Goal: Task Accomplishment & Management: Use online tool/utility

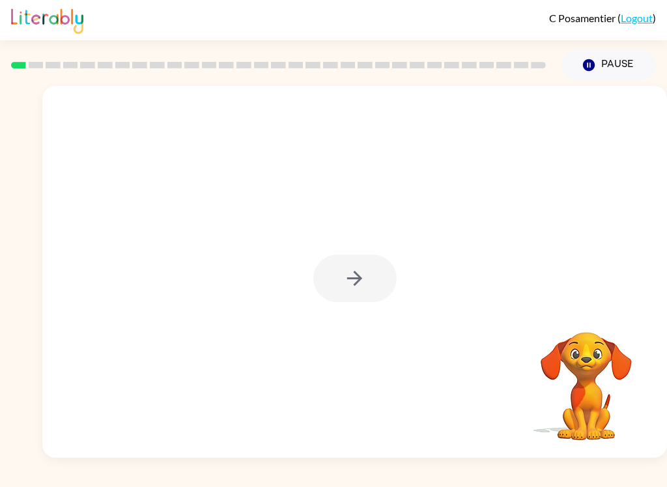
click at [366, 268] on div at bounding box center [354, 279] width 83 height 48
click at [358, 272] on icon "button" at bounding box center [354, 278] width 23 height 23
click at [612, 164] on div at bounding box center [354, 165] width 599 height 107
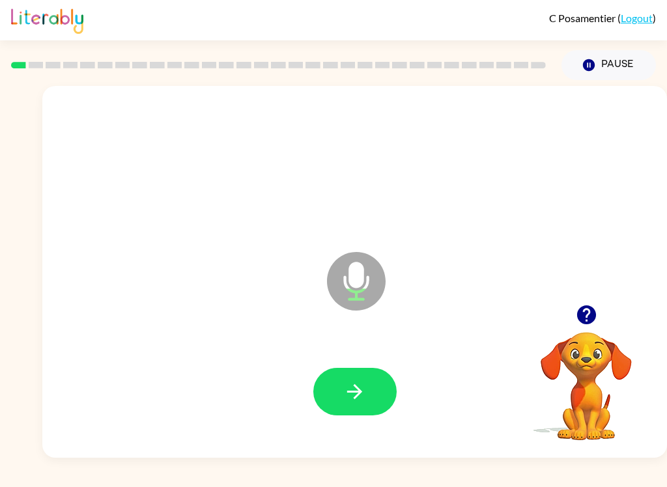
click at [354, 261] on icon at bounding box center [356, 281] width 59 height 59
click at [338, 396] on button "button" at bounding box center [354, 392] width 83 height 48
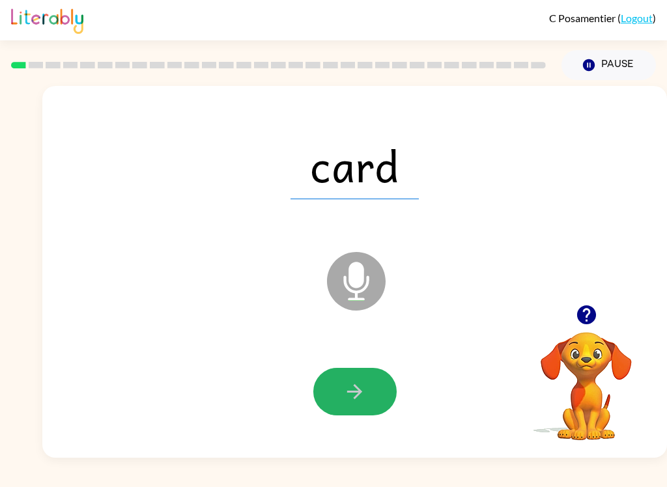
click at [339, 399] on button "button" at bounding box center [354, 392] width 83 height 48
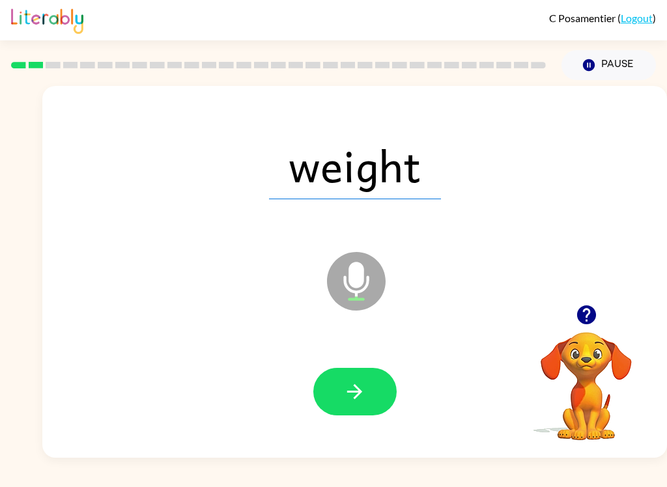
click at [339, 400] on button "button" at bounding box center [354, 392] width 83 height 48
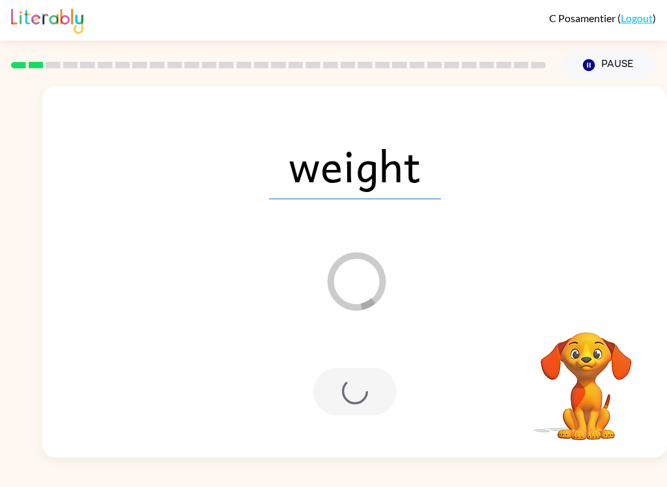
click at [362, 452] on div "weight Loader Your response is being sent to our graders" at bounding box center [354, 272] width 625 height 372
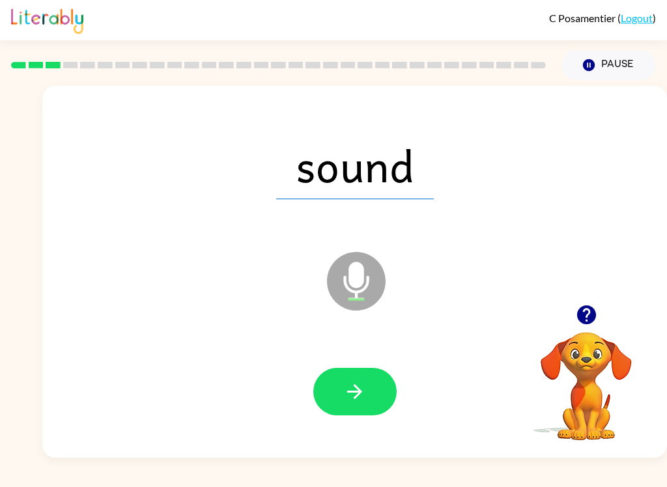
click at [356, 405] on button "button" at bounding box center [354, 392] width 83 height 48
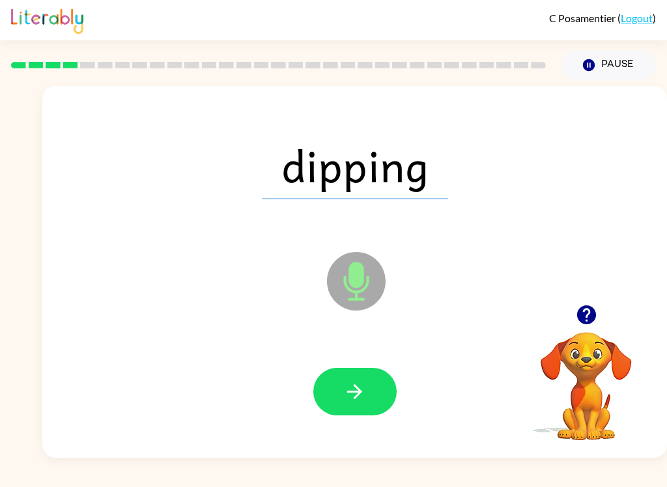
click at [360, 397] on icon "button" at bounding box center [354, 392] width 23 height 23
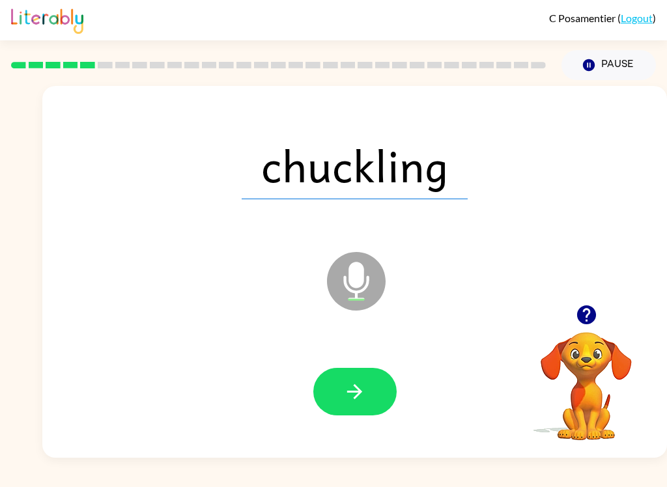
click at [358, 373] on button "button" at bounding box center [354, 392] width 83 height 48
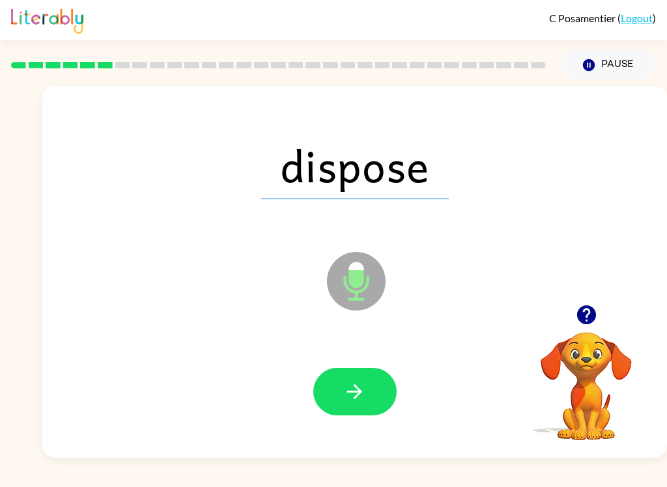
click at [362, 386] on icon "button" at bounding box center [354, 392] width 23 height 23
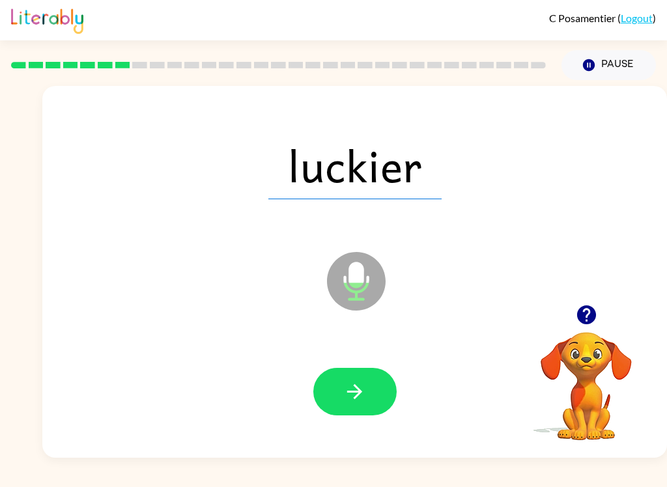
click at [336, 381] on button "button" at bounding box center [354, 392] width 83 height 48
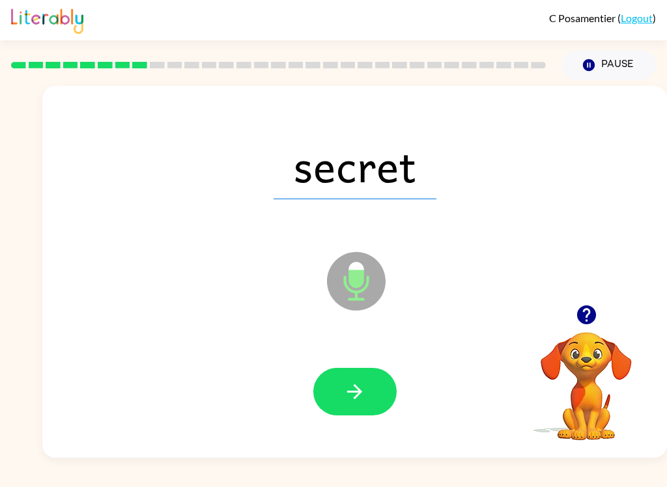
click at [359, 375] on button "button" at bounding box center [354, 392] width 83 height 48
click at [370, 382] on button "button" at bounding box center [354, 392] width 83 height 48
click at [344, 378] on button "button" at bounding box center [354, 392] width 83 height 48
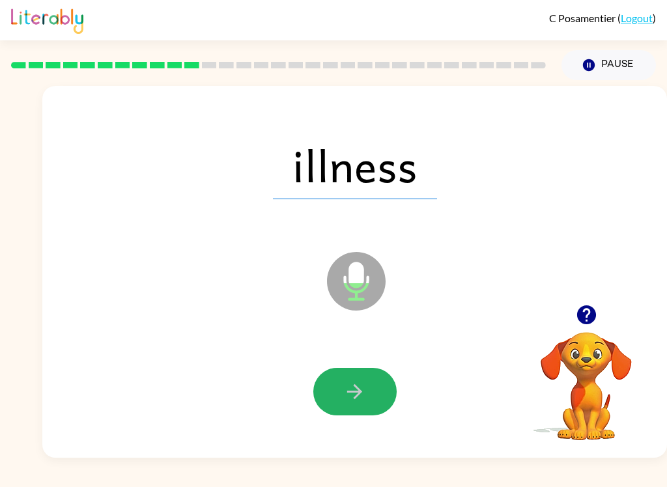
click at [344, 398] on icon "button" at bounding box center [354, 392] width 23 height 23
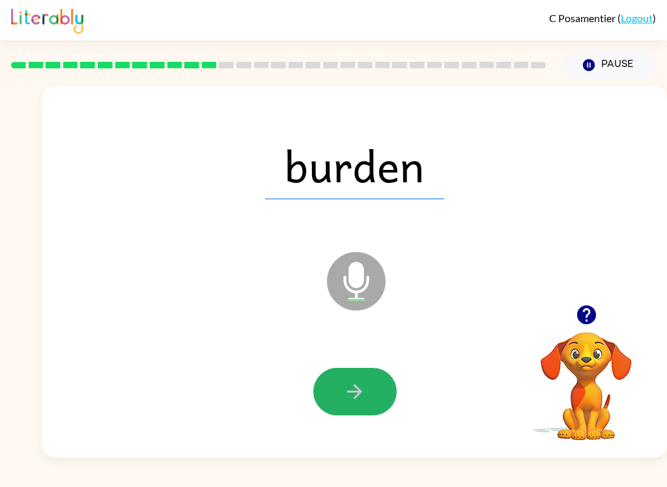
click at [355, 397] on icon "button" at bounding box center [354, 392] width 23 height 23
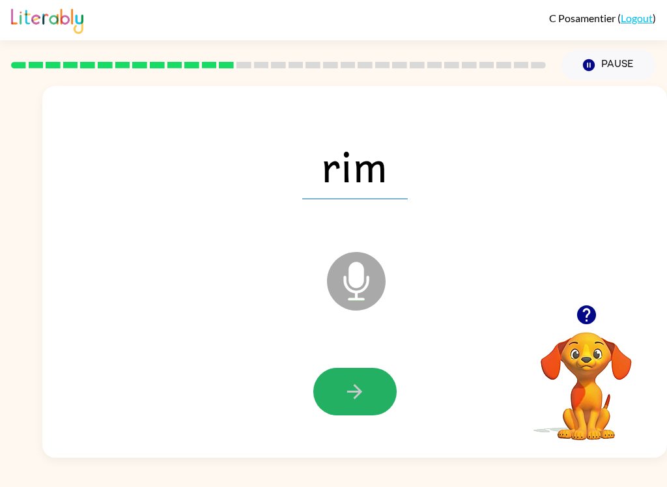
click at [377, 391] on button "button" at bounding box center [354, 392] width 83 height 48
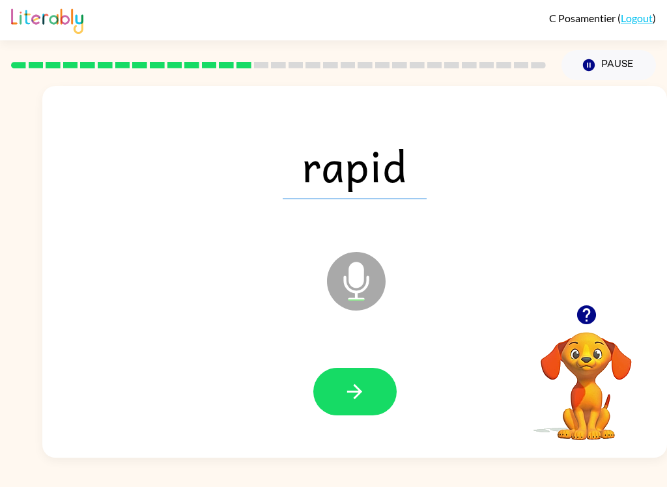
click at [358, 382] on icon "button" at bounding box center [354, 392] width 23 height 23
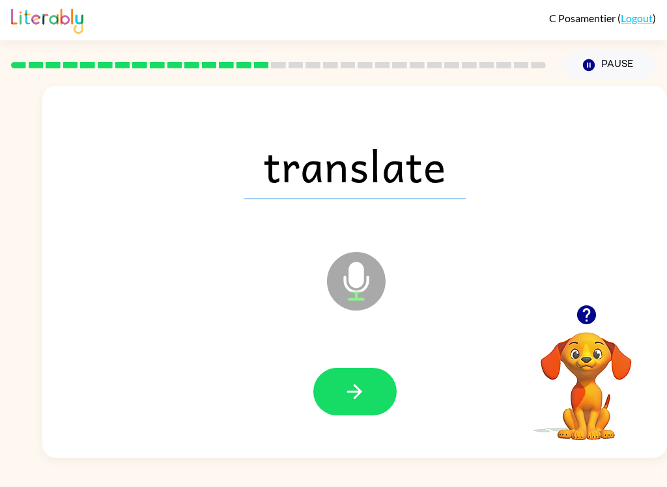
click at [333, 388] on button "button" at bounding box center [354, 392] width 83 height 48
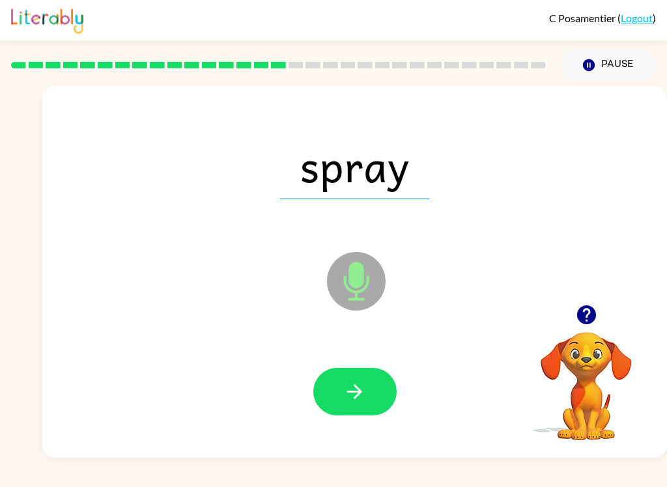
click at [322, 403] on button "button" at bounding box center [354, 392] width 83 height 48
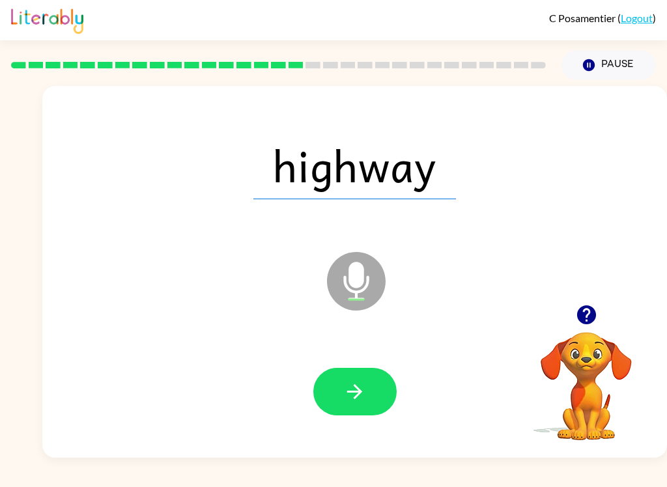
click at [364, 378] on button "button" at bounding box center [354, 392] width 83 height 48
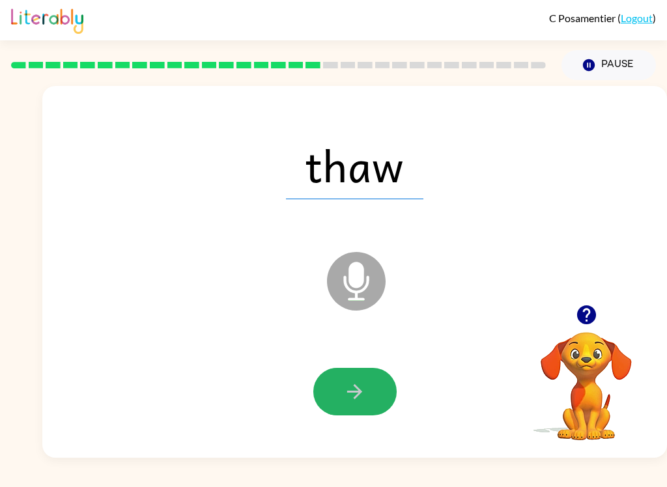
click at [348, 384] on icon "button" at bounding box center [354, 392] width 23 height 23
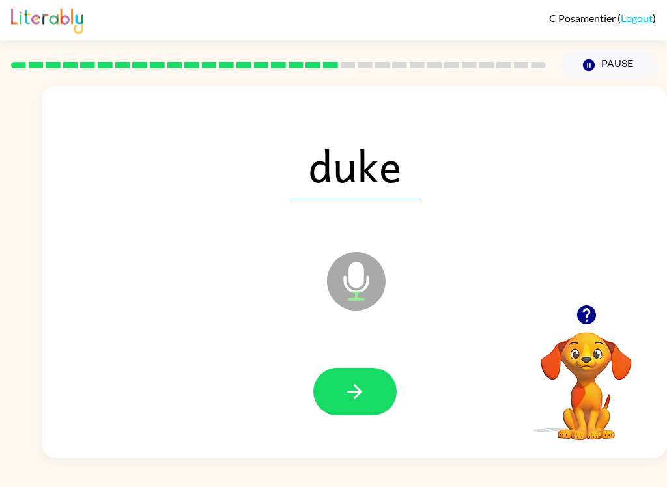
click at [353, 392] on icon "button" at bounding box center [354, 391] width 15 height 15
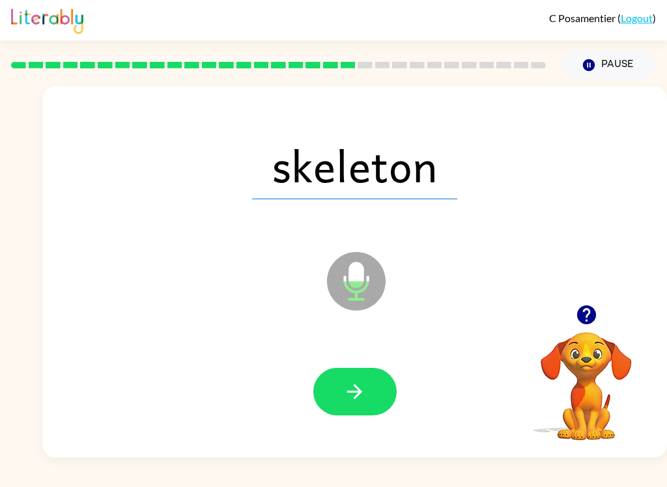
click at [345, 373] on button "button" at bounding box center [354, 392] width 83 height 48
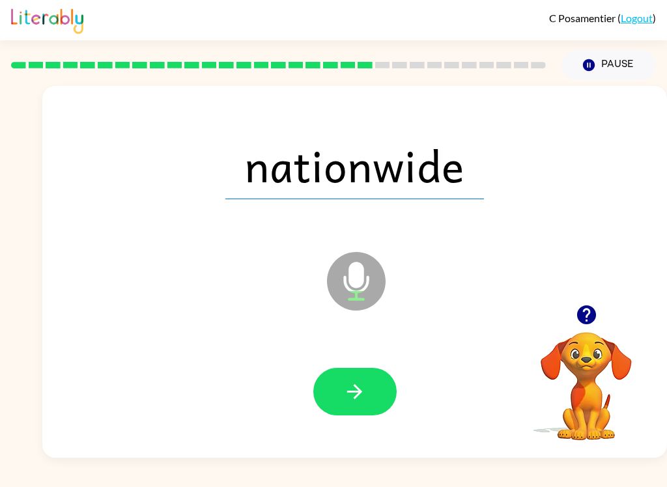
click at [344, 358] on div at bounding box center [354, 392] width 599 height 107
click at [316, 382] on button "button" at bounding box center [354, 392] width 83 height 48
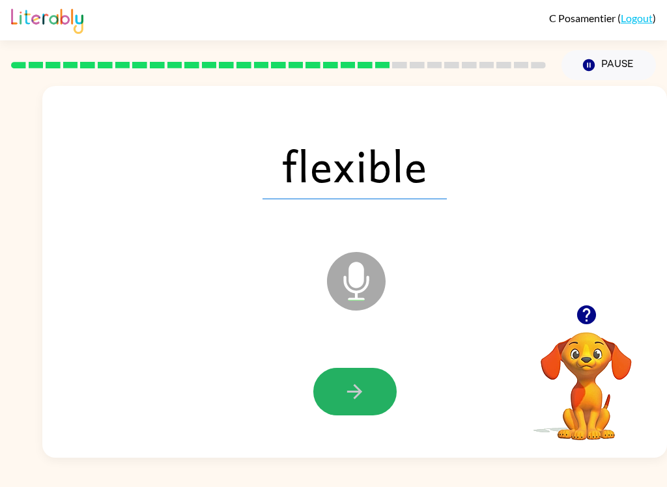
click at [362, 394] on icon "button" at bounding box center [354, 392] width 23 height 23
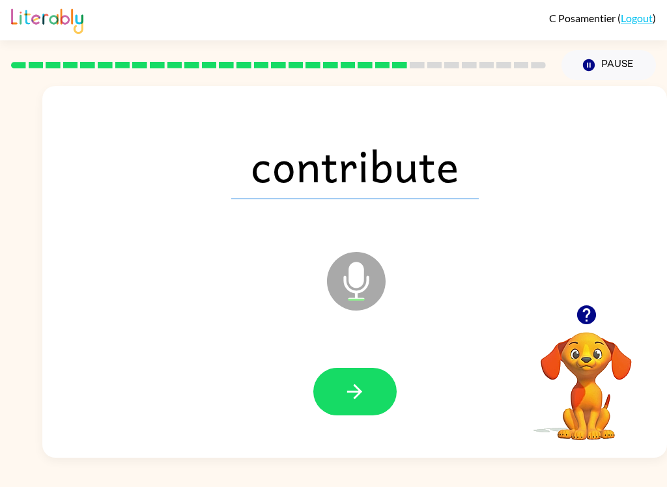
click at [382, 389] on button "button" at bounding box center [354, 392] width 83 height 48
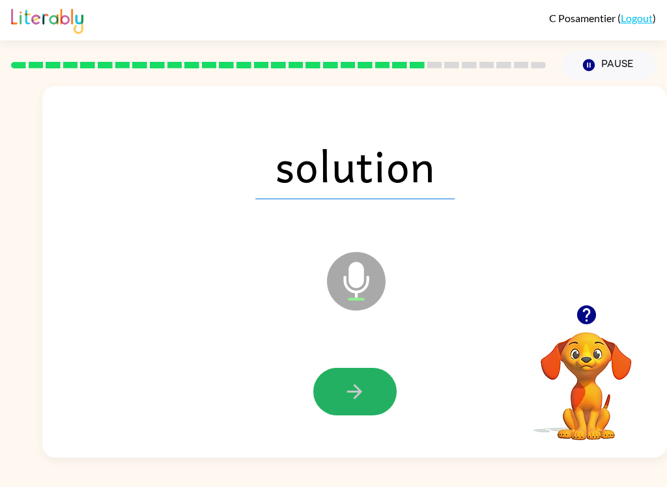
click at [370, 393] on button "button" at bounding box center [354, 392] width 83 height 48
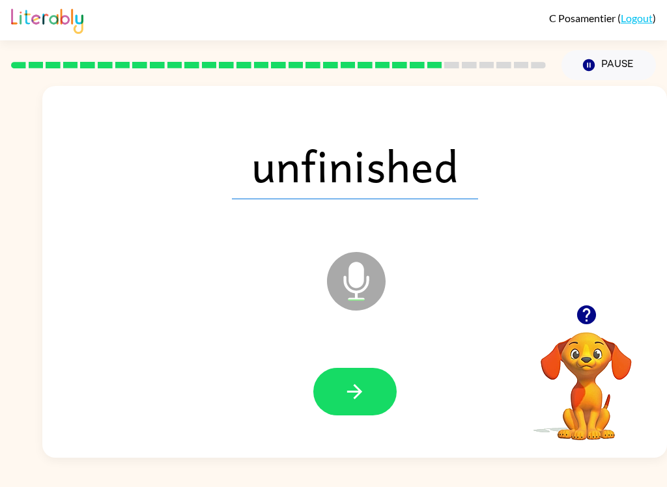
click at [342, 375] on button "button" at bounding box center [354, 392] width 83 height 48
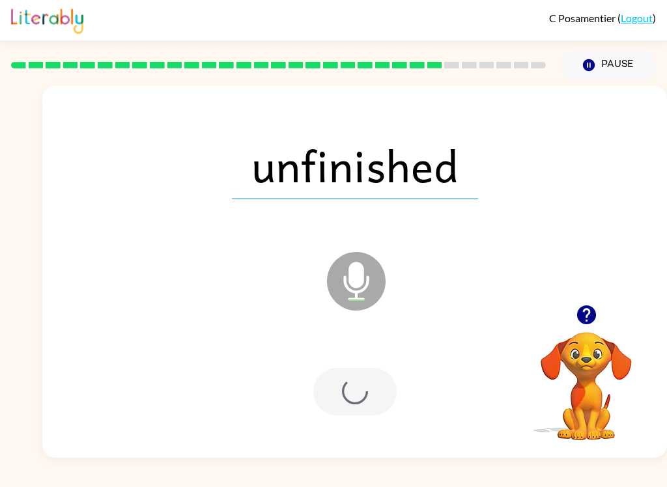
click at [345, 415] on div at bounding box center [354, 392] width 83 height 48
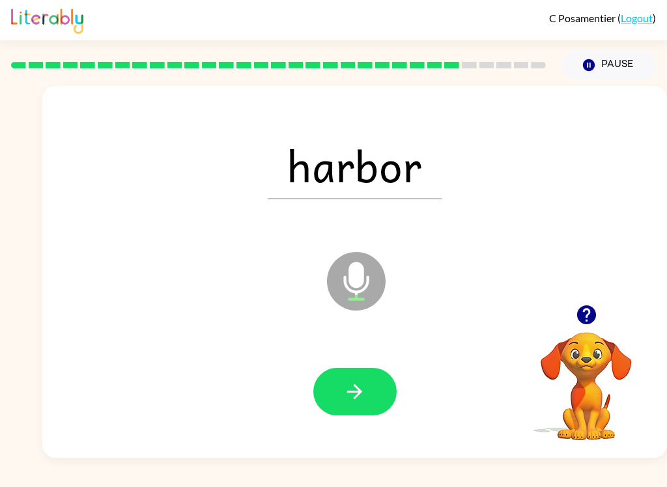
click at [341, 378] on button "button" at bounding box center [354, 392] width 83 height 48
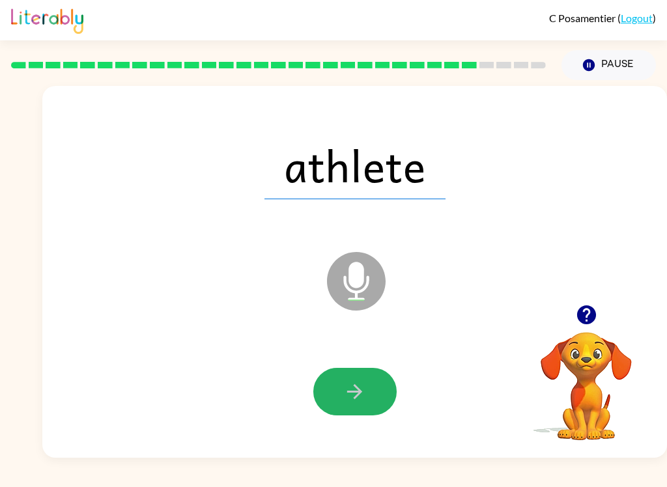
click at [322, 409] on button "button" at bounding box center [354, 392] width 83 height 48
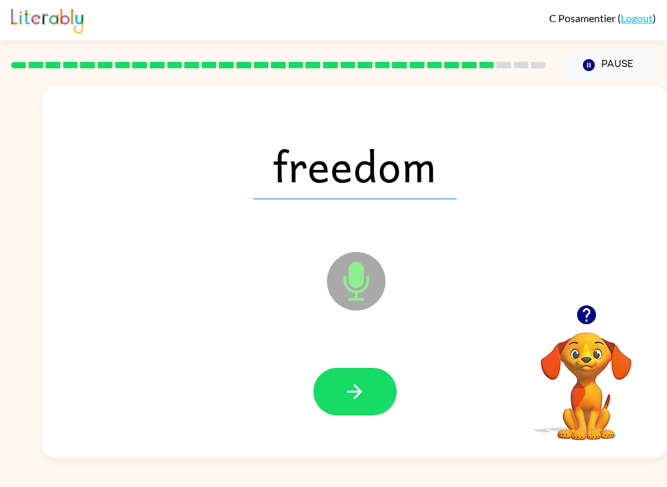
click at [341, 394] on button "button" at bounding box center [354, 392] width 83 height 48
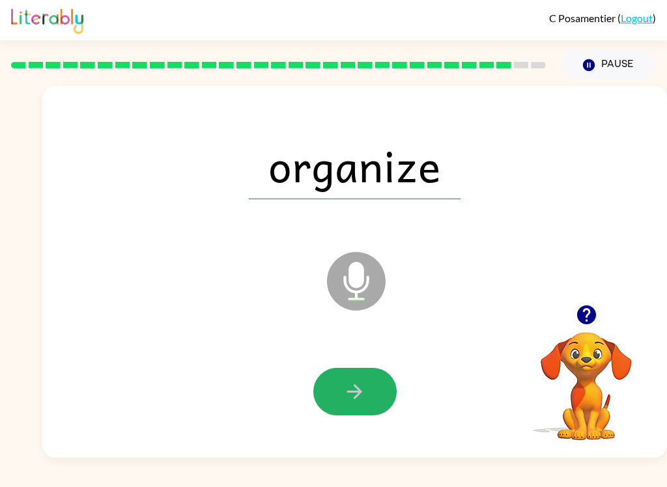
click at [334, 384] on button "button" at bounding box center [354, 392] width 83 height 48
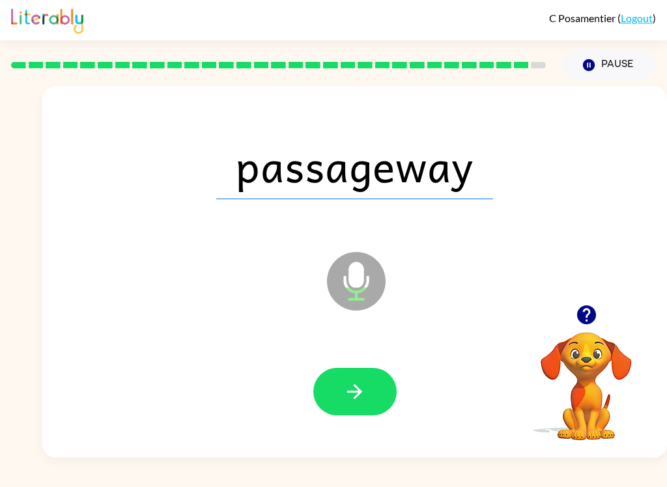
click at [363, 399] on icon "button" at bounding box center [354, 392] width 23 height 23
